Goal: Task Accomplishment & Management: Use online tool/utility

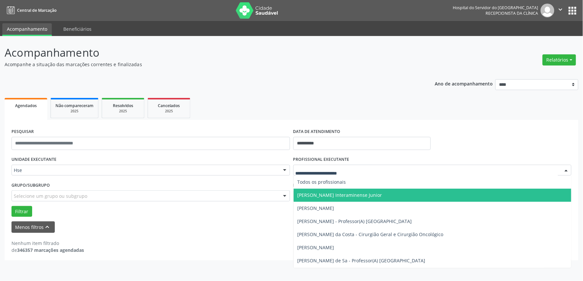
click at [364, 175] on div at bounding box center [432, 170] width 278 height 11
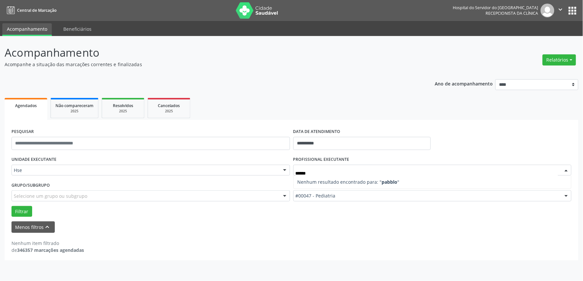
click at [344, 179] on span "Nenhum resultado encontrado para: " pabblo "" at bounding box center [348, 182] width 102 height 6
click at [325, 173] on input "******" at bounding box center [426, 173] width 263 height 13
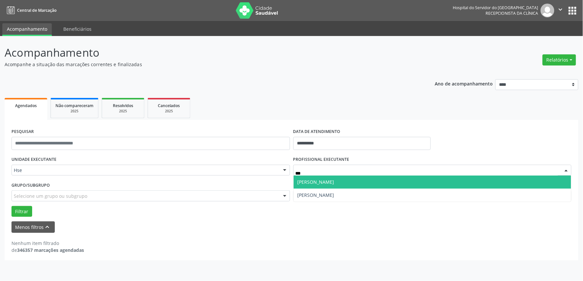
click at [316, 180] on span "[PERSON_NAME]" at bounding box center [315, 182] width 37 height 6
type input "***"
click at [341, 184] on span "Phabllo [PERSON_NAME]" at bounding box center [324, 182] width 54 height 6
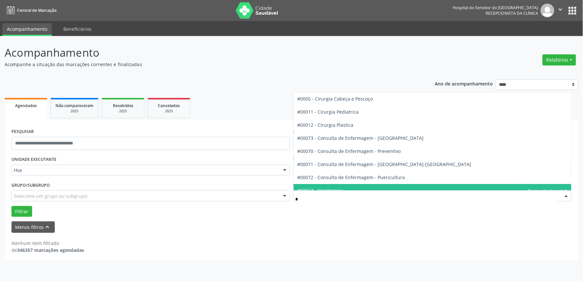
type input "**"
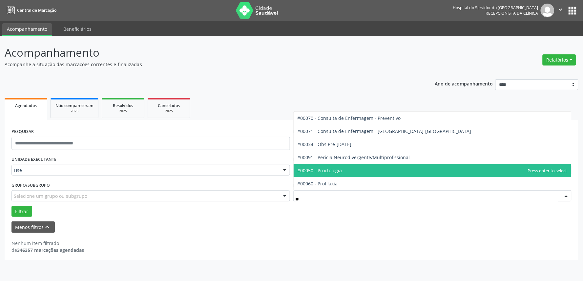
click at [338, 168] on span "#00050 - Proctologia" at bounding box center [319, 171] width 45 height 6
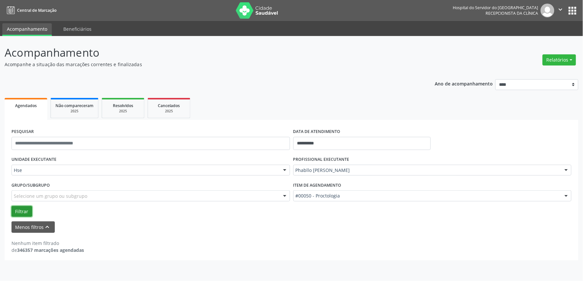
click at [18, 207] on button "Filtrar" at bounding box center [21, 211] width 21 height 11
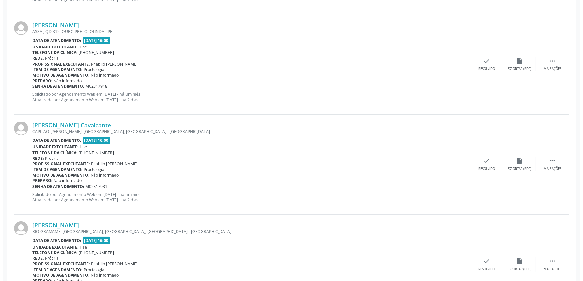
scroll to position [473, 0]
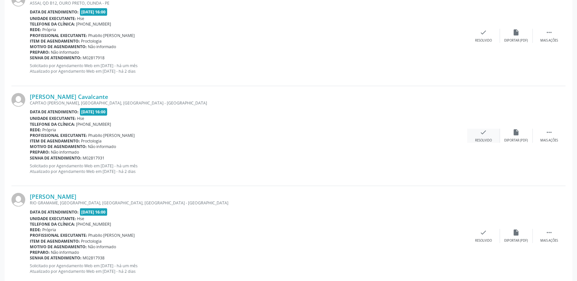
click at [484, 133] on icon "check" at bounding box center [483, 132] width 7 height 7
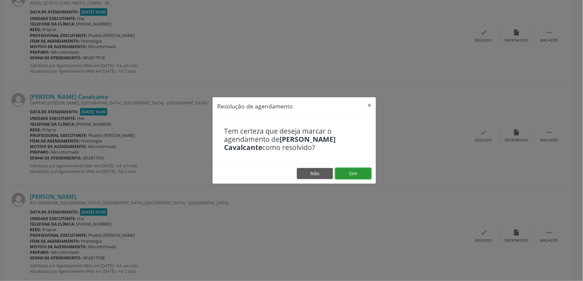
click at [351, 173] on button "Sim" at bounding box center [353, 173] width 36 height 11
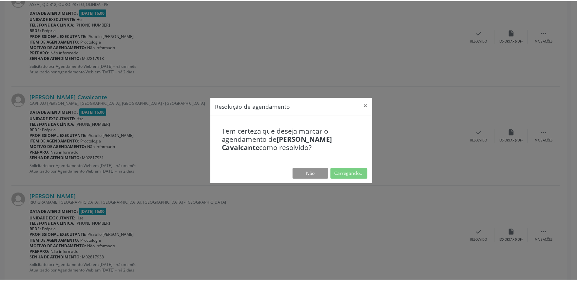
scroll to position [0, 0]
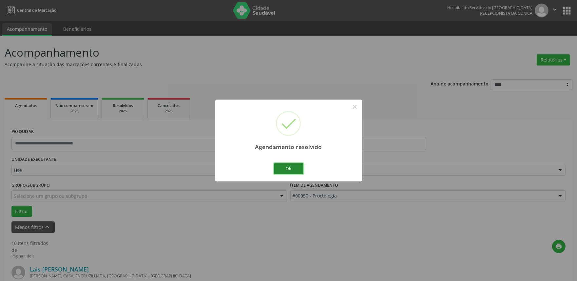
click at [299, 169] on button "Ok" at bounding box center [289, 168] width 30 height 11
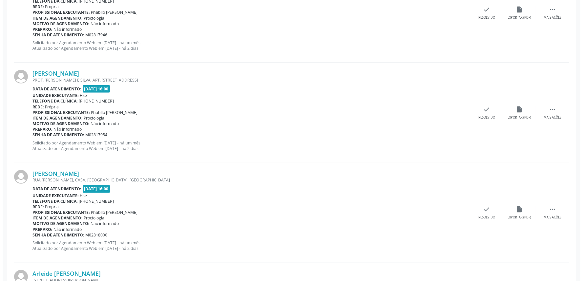
scroll to position [692, 0]
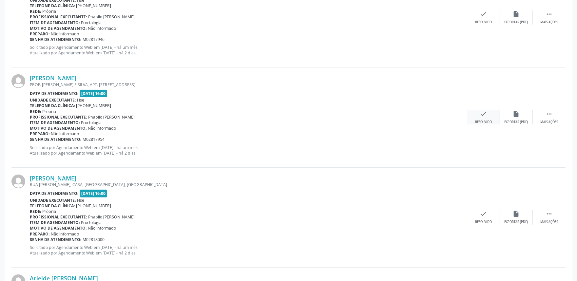
click at [486, 116] on icon "check" at bounding box center [483, 113] width 7 height 7
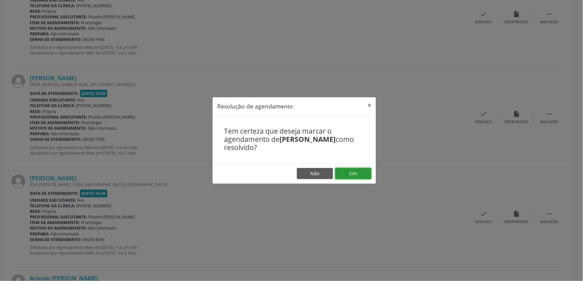
click at [358, 172] on button "Sim" at bounding box center [353, 173] width 36 height 11
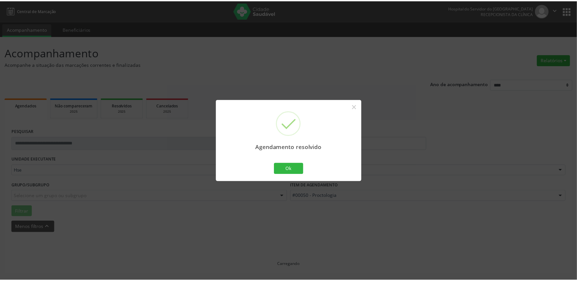
scroll to position [0, 0]
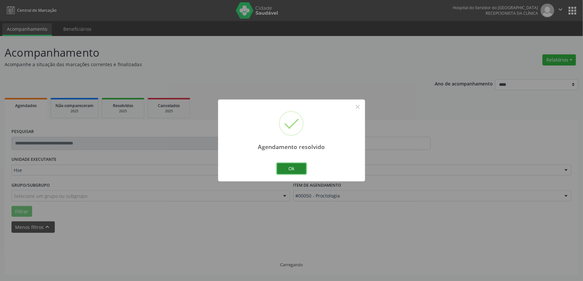
click at [302, 167] on button "Ok" at bounding box center [292, 168] width 30 height 11
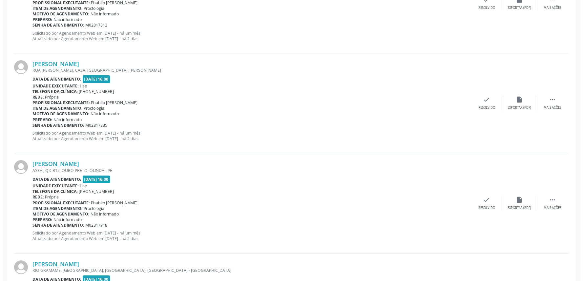
scroll to position [307, 0]
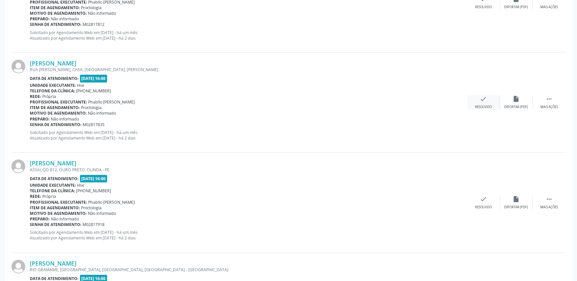
click at [478, 102] on div "check Resolvido" at bounding box center [483, 102] width 33 height 14
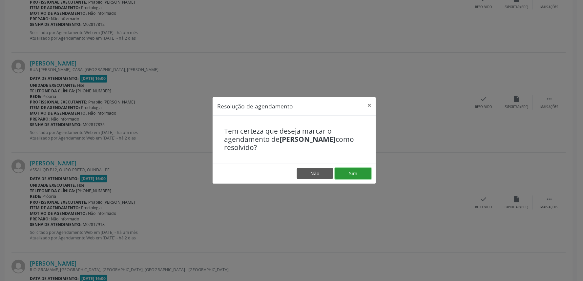
click at [355, 174] on button "Sim" at bounding box center [353, 173] width 36 height 11
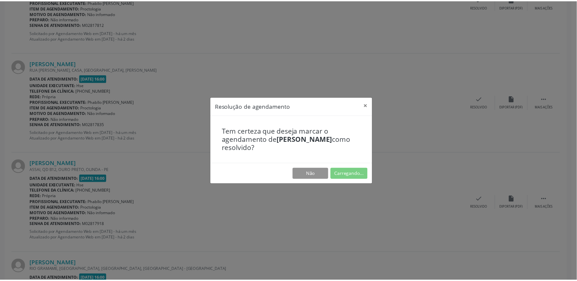
scroll to position [0, 0]
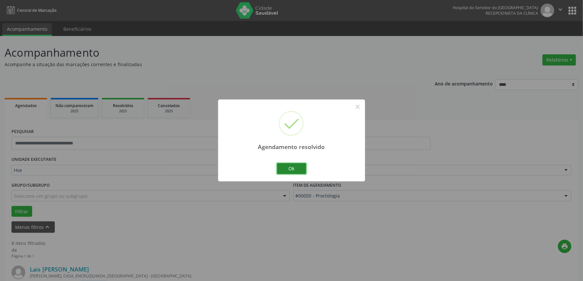
click at [294, 168] on button "Ok" at bounding box center [292, 168] width 30 height 11
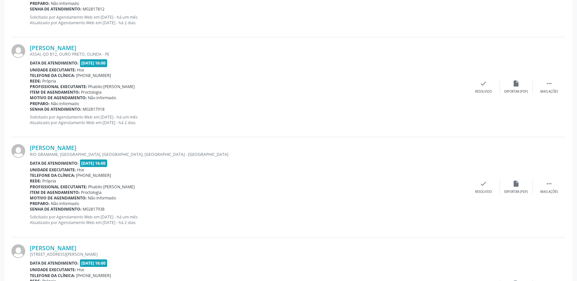
scroll to position [328, 0]
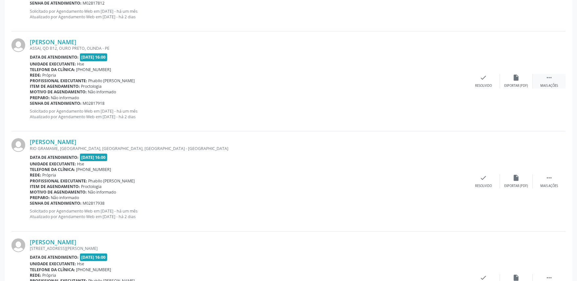
click at [549, 83] on div " Mais ações" at bounding box center [549, 81] width 33 height 14
click at [515, 80] on icon "alarm_off" at bounding box center [516, 77] width 7 height 7
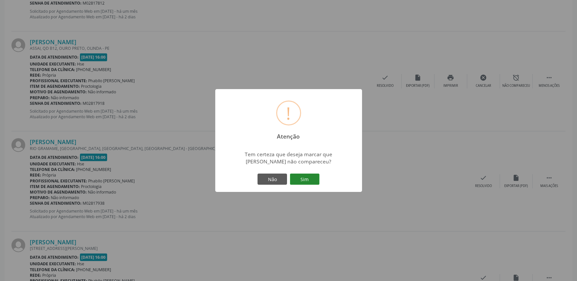
click at [314, 178] on button "Sim" at bounding box center [305, 179] width 30 height 11
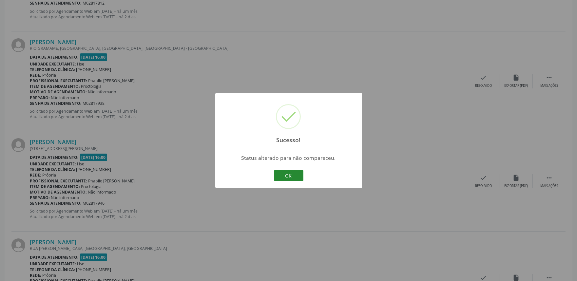
click at [286, 175] on button "OK" at bounding box center [289, 175] width 30 height 11
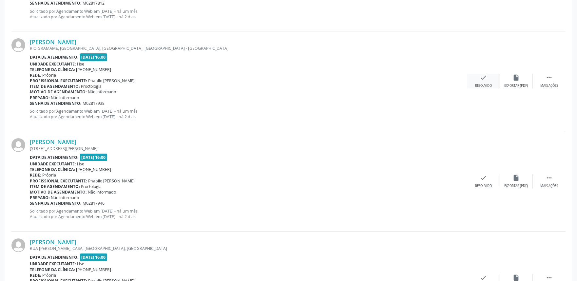
click at [482, 77] on icon "check" at bounding box center [483, 77] width 7 height 7
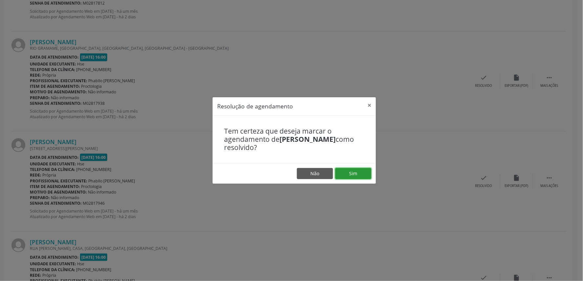
click at [356, 171] on button "Sim" at bounding box center [353, 173] width 36 height 11
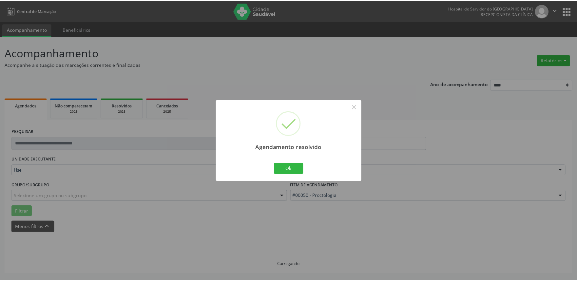
scroll to position [0, 0]
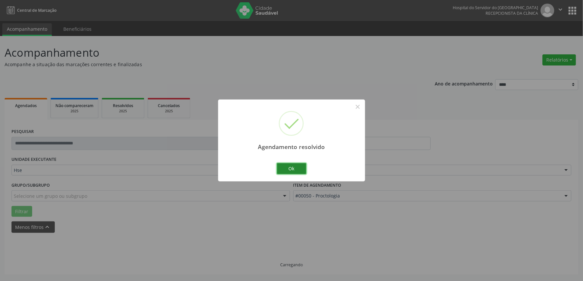
click at [292, 169] on button "Ok" at bounding box center [292, 168] width 30 height 11
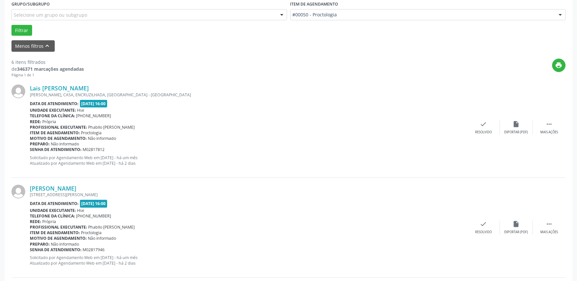
scroll to position [182, 0]
click at [551, 127] on div " Mais ações" at bounding box center [549, 127] width 33 height 14
click at [521, 126] on div "alarm_off Não compareceu" at bounding box center [516, 127] width 33 height 14
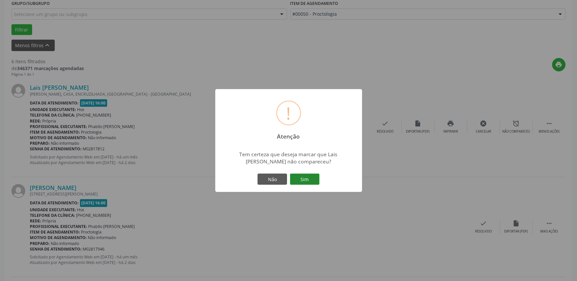
click at [308, 176] on button "Sim" at bounding box center [305, 179] width 30 height 11
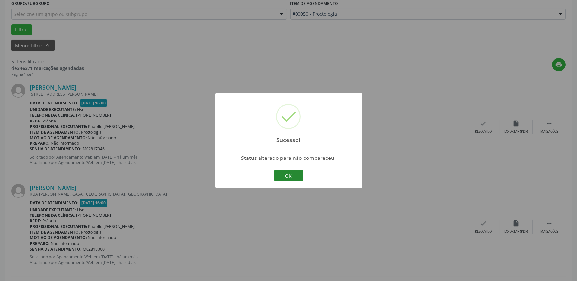
click at [288, 172] on button "OK" at bounding box center [289, 175] width 30 height 11
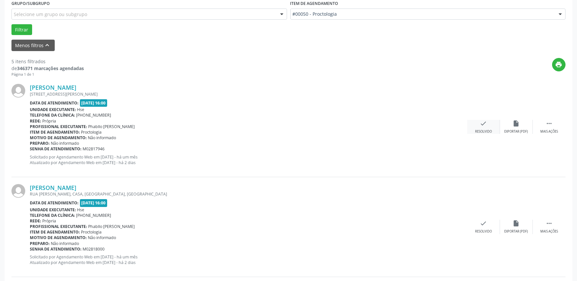
click at [486, 126] on icon "check" at bounding box center [483, 123] width 7 height 7
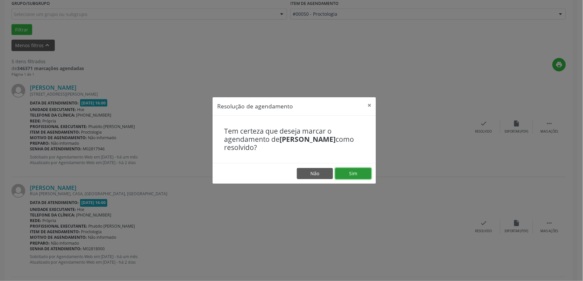
click at [352, 172] on button "Sim" at bounding box center [353, 173] width 36 height 11
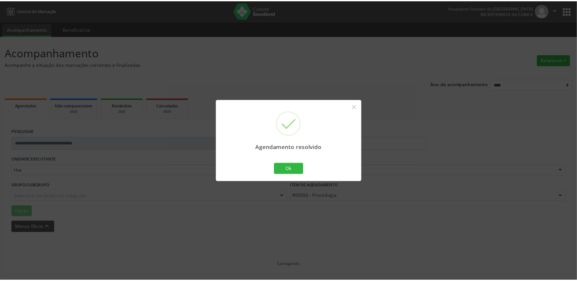
scroll to position [0, 0]
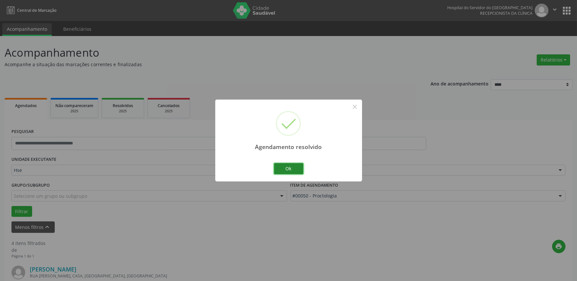
click at [288, 170] on button "Ok" at bounding box center [289, 168] width 30 height 11
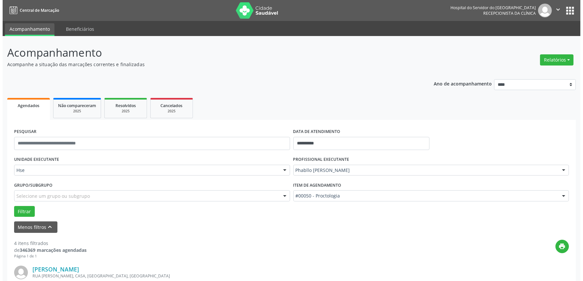
scroll to position [146, 0]
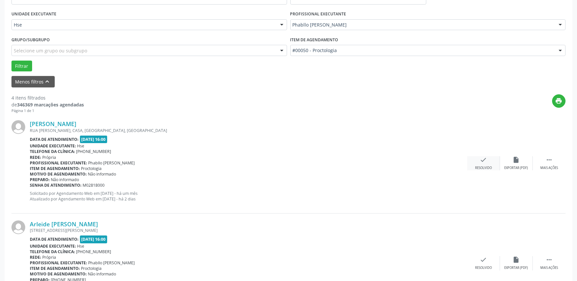
click at [482, 166] on div "Resolvido" at bounding box center [483, 168] width 17 height 5
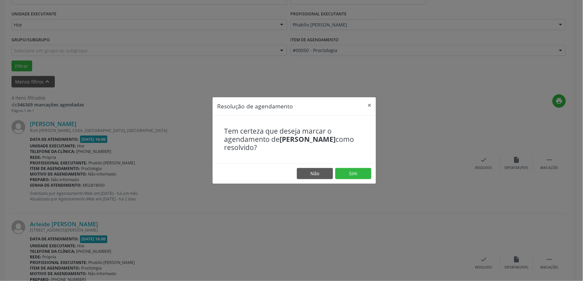
click at [356, 167] on footer "Não Sim" at bounding box center [293, 173] width 163 height 21
click at [356, 171] on button "Sim" at bounding box center [353, 173] width 36 height 11
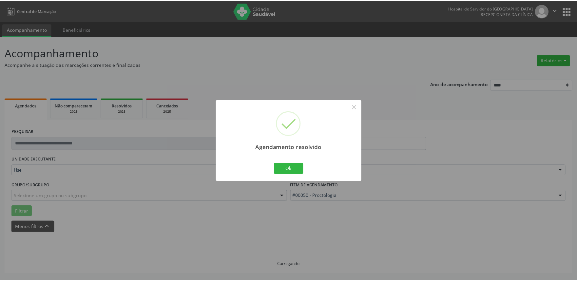
scroll to position [0, 0]
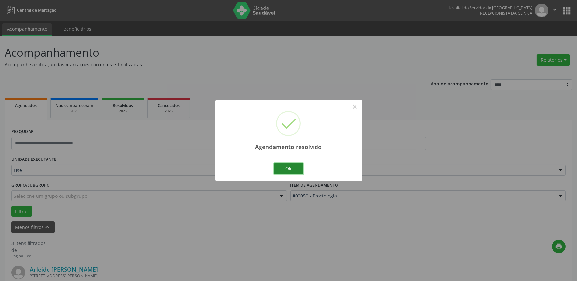
click at [288, 168] on button "Ok" at bounding box center [289, 168] width 30 height 11
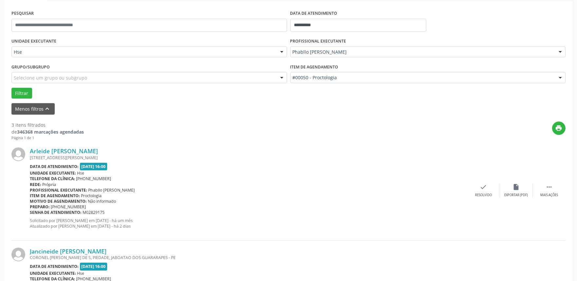
scroll to position [146, 0]
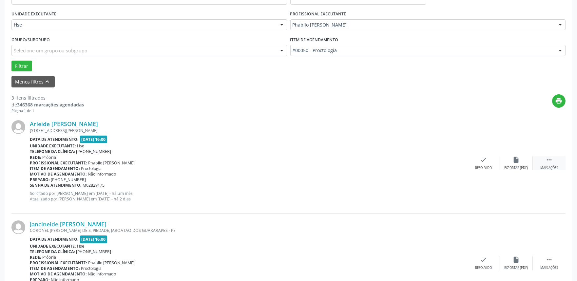
click at [554, 166] on div "Mais ações" at bounding box center [550, 168] width 18 height 5
click at [513, 165] on div "alarm_off Não compareceu" at bounding box center [516, 163] width 33 height 14
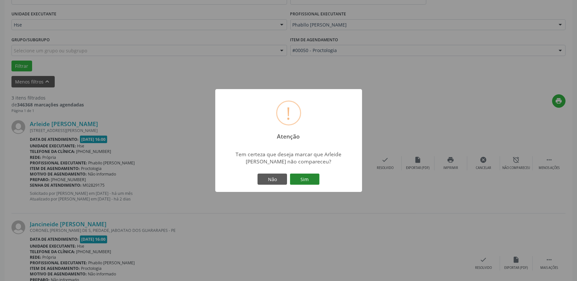
click at [296, 179] on button "Sim" at bounding box center [305, 179] width 30 height 11
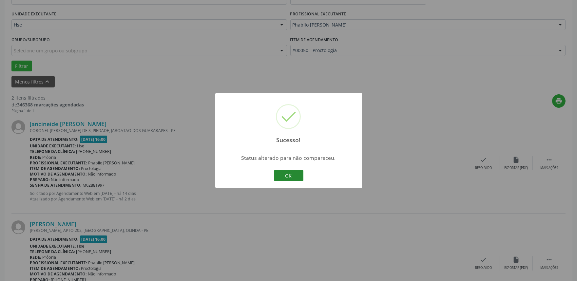
click at [287, 177] on button "OK" at bounding box center [289, 175] width 30 height 11
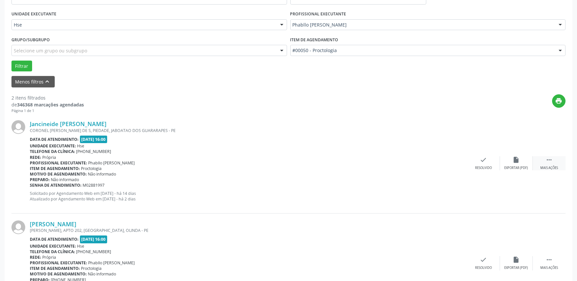
click at [547, 166] on div "Mais ações" at bounding box center [550, 168] width 18 height 5
click at [511, 164] on div "alarm_off Não compareceu" at bounding box center [516, 163] width 33 height 14
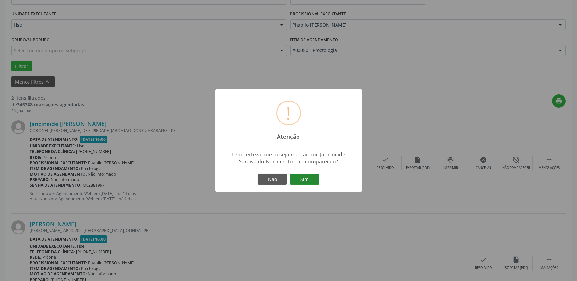
click at [310, 181] on button "Sim" at bounding box center [305, 179] width 30 height 11
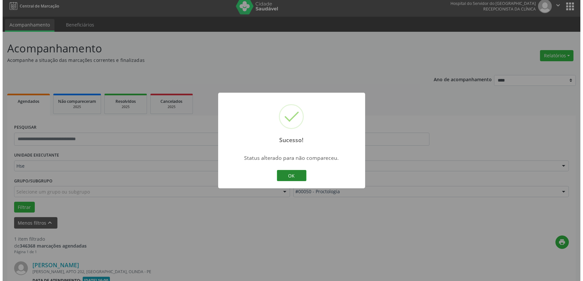
scroll to position [89, 0]
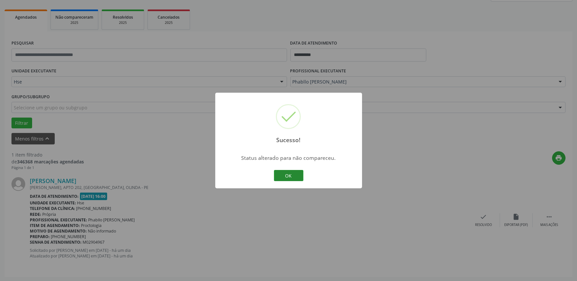
click at [288, 175] on button "OK" at bounding box center [289, 175] width 30 height 11
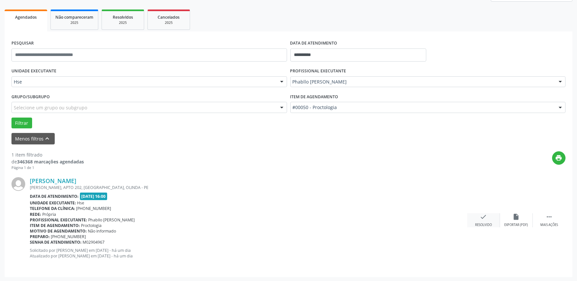
click at [479, 221] on div "check Resolvido" at bounding box center [483, 220] width 33 height 14
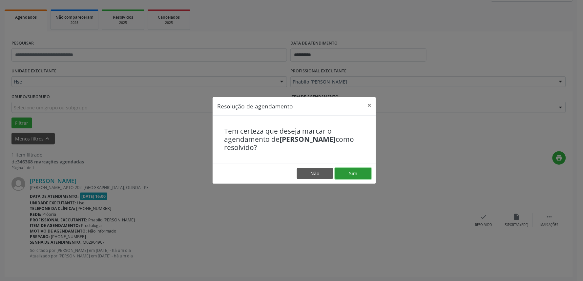
click at [355, 176] on button "Sim" at bounding box center [353, 173] width 36 height 11
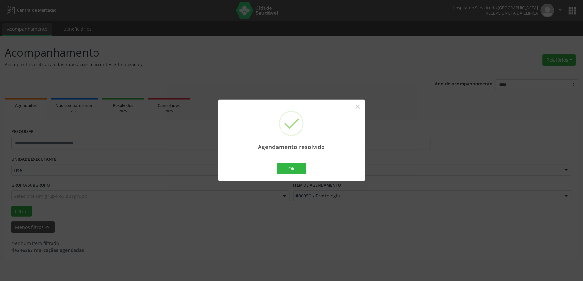
scroll to position [0, 0]
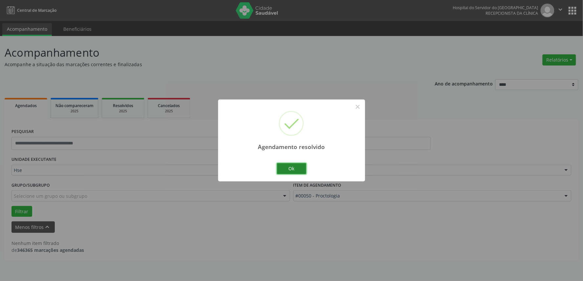
click at [288, 169] on button "Ok" at bounding box center [292, 168] width 30 height 11
